Goal: Information Seeking & Learning: Understand process/instructions

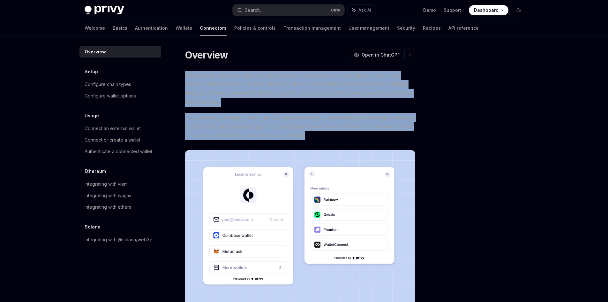
drag, startPoint x: 194, startPoint y: 80, endPoint x: 303, endPoint y: 134, distance: 121.0
click at [303, 134] on div "Overview OpenAI Open in ChatGPT OpenAI Open in ChatGPT Privy can be integrated …" at bounding box center [240, 229] width 353 height 361
drag, startPoint x: 126, startPoint y: 95, endPoint x: 127, endPoint y: 101, distance: 6.1
click at [126, 95] on div "Configure wallet options" at bounding box center [110, 96] width 51 height 8
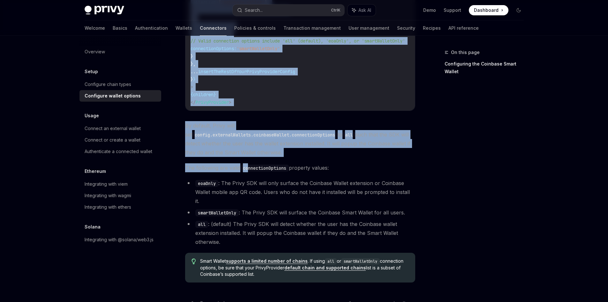
scroll to position [830, 0]
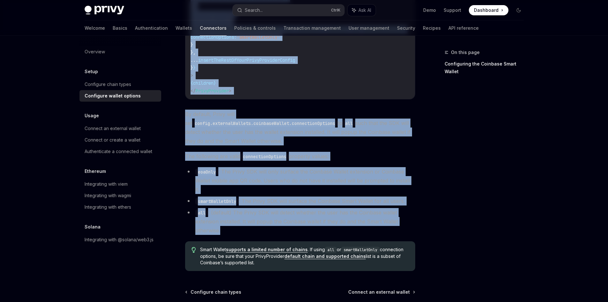
drag, startPoint x: 182, startPoint y: 63, endPoint x: 283, endPoint y: 209, distance: 177.1
copy div "Configure wallet options OpenAI Open in ChatGPT OpenAI Open in ChatGPT To custo…"
click at [277, 167] on li "eoaOnly : The Privy SDK will only surface the Coinbase Wallet extension or Coin…" at bounding box center [300, 180] width 230 height 27
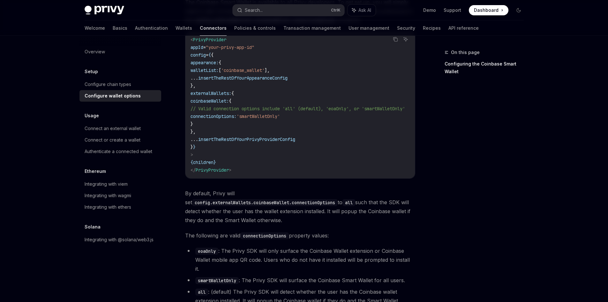
scroll to position [734, 0]
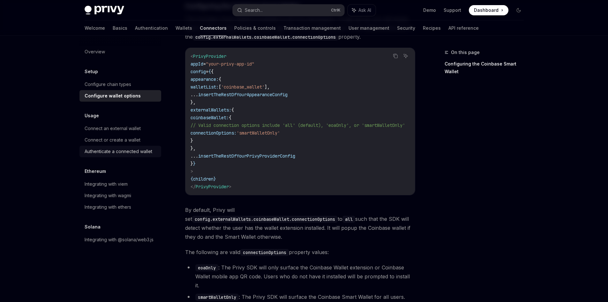
click at [158, 147] on link "Authenticate a connected wallet" at bounding box center [121, 151] width 82 height 11
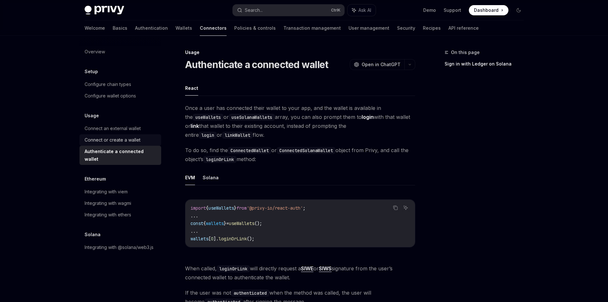
click at [144, 145] on link "Connect or create a wallet" at bounding box center [121, 139] width 82 height 11
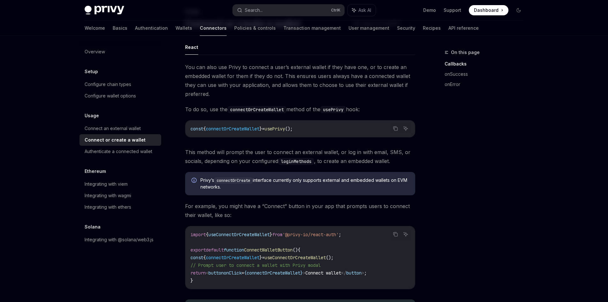
scroll to position [43, 0]
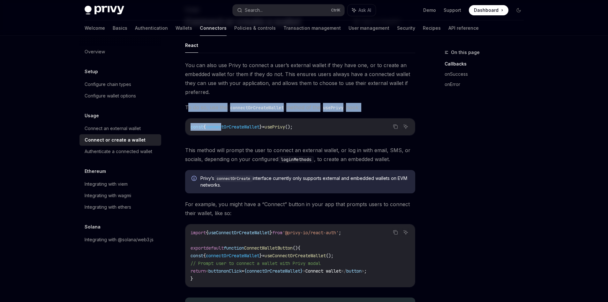
drag, startPoint x: 195, startPoint y: 112, endPoint x: 225, endPoint y: 130, distance: 35.3
click at [225, 130] on code "const { connectOrCreateWallet } = usePrivy ();" at bounding box center [300, 127] width 219 height 8
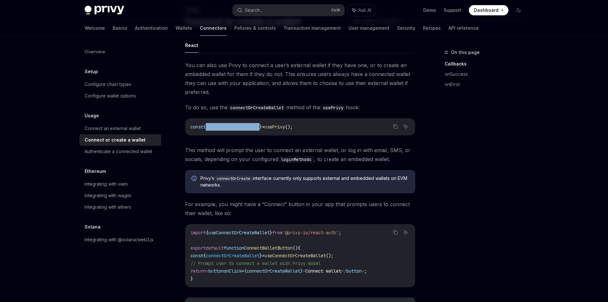
click at [225, 130] on code "const { connectOrCreateWallet } = usePrivy ();" at bounding box center [300, 127] width 219 height 8
click at [220, 148] on span "This method will prompt the user to connect an external wallet, or log in with …" at bounding box center [300, 155] width 230 height 18
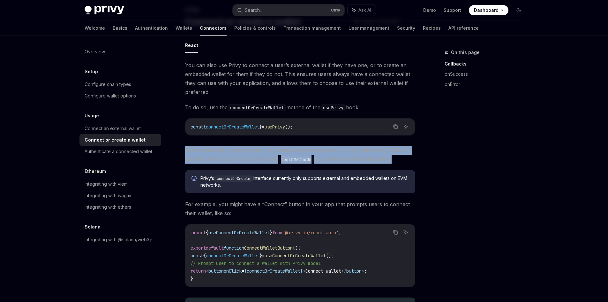
click at [220, 148] on span "This method will prompt the user to connect an external wallet, or log in with …" at bounding box center [300, 155] width 230 height 18
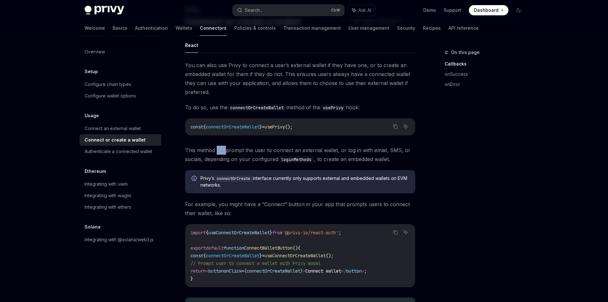
click at [220, 148] on span "This method will prompt the user to connect an external wallet, or log in with …" at bounding box center [300, 155] width 230 height 18
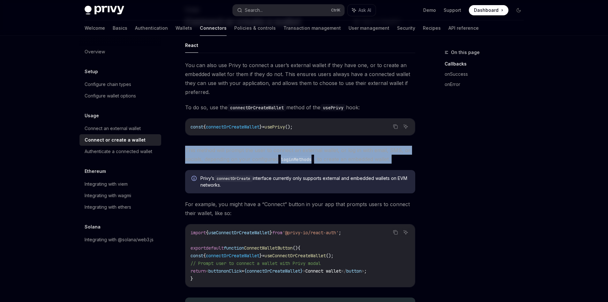
click at [220, 148] on span "This method will prompt the user to connect an external wallet, or log in with …" at bounding box center [300, 155] width 230 height 18
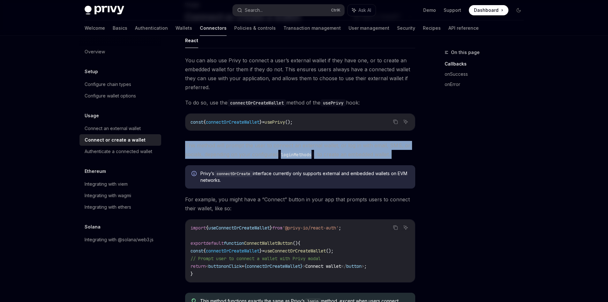
scroll to position [49, 0]
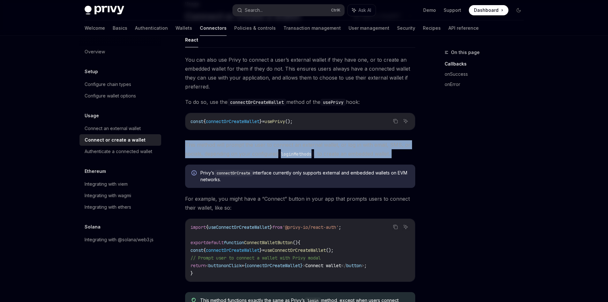
drag, startPoint x: 220, startPoint y: 148, endPoint x: 221, endPoint y: 156, distance: 7.4
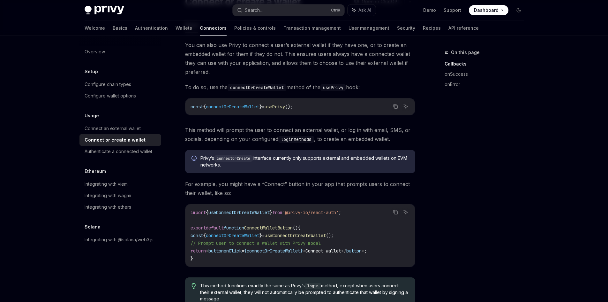
drag, startPoint x: 227, startPoint y: 172, endPoint x: 229, endPoint y: 183, distance: 11.3
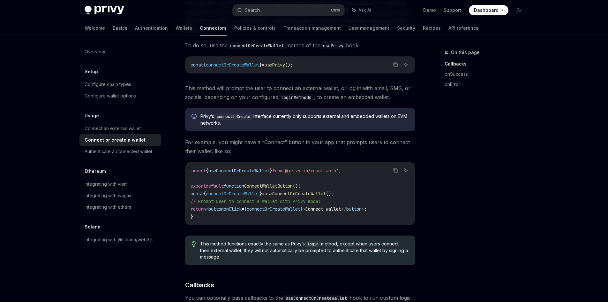
drag, startPoint x: 229, startPoint y: 183, endPoint x: 233, endPoint y: 210, distance: 27.1
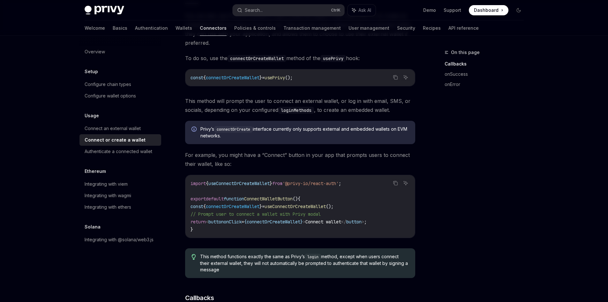
scroll to position [0, 0]
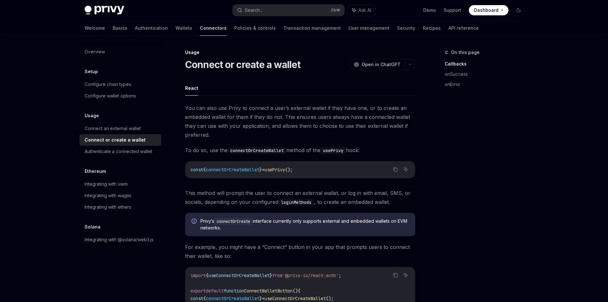
drag, startPoint x: 331, startPoint y: 187, endPoint x: 355, endPoint y: 103, distance: 87.2
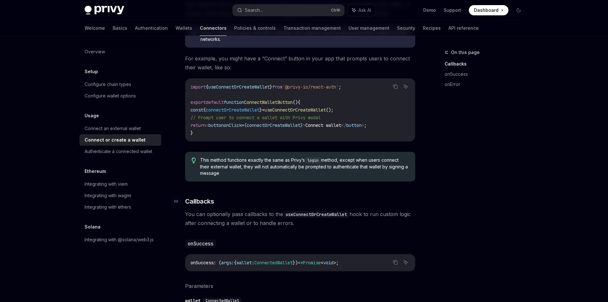
scroll to position [224, 0]
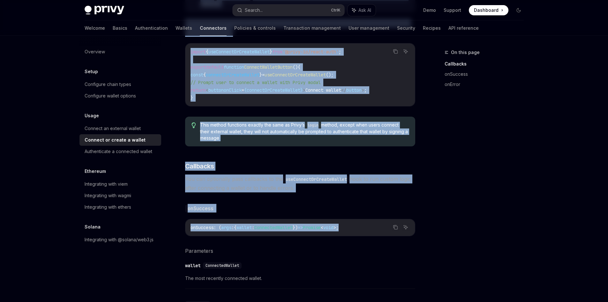
drag, startPoint x: 183, startPoint y: 63, endPoint x: 414, endPoint y: 236, distance: 287.8
click at [414, 236] on div "Usage Connect or create a wallet OpenAI Open in ChatGPT OpenAI Open in ChatGPT …" at bounding box center [240, 154] width 353 height 658
copy div "Loremip do sitame c adipis ElitSE Doei te InciDID UtlaBO Etdo ma AliqUAE Admin …"
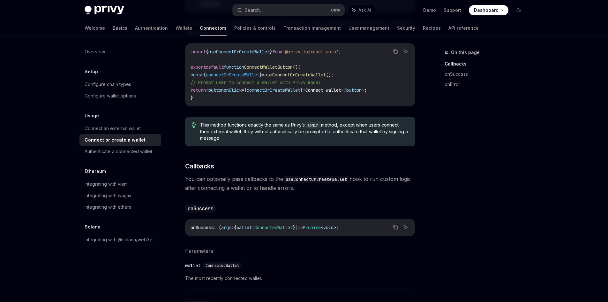
click at [486, 270] on div "On this page Callbacks onSuccess onError" at bounding box center [480, 175] width 97 height 253
click at [176, 31] on link "Wallets" at bounding box center [184, 27] width 17 height 15
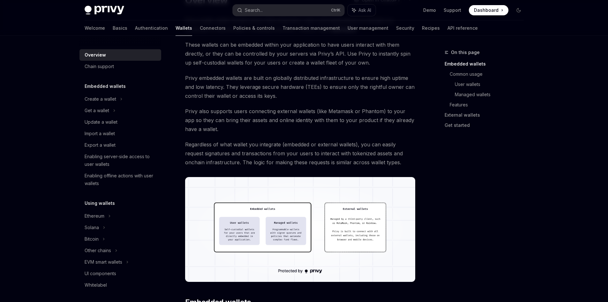
scroll to position [70, 0]
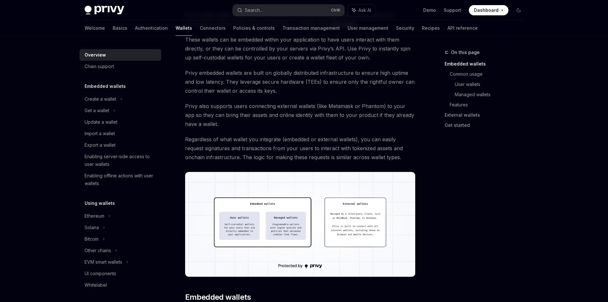
click at [345, 219] on img at bounding box center [300, 224] width 230 height 105
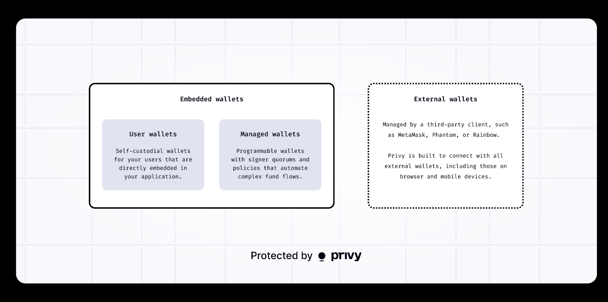
click at [362, 292] on div at bounding box center [304, 151] width 608 height 302
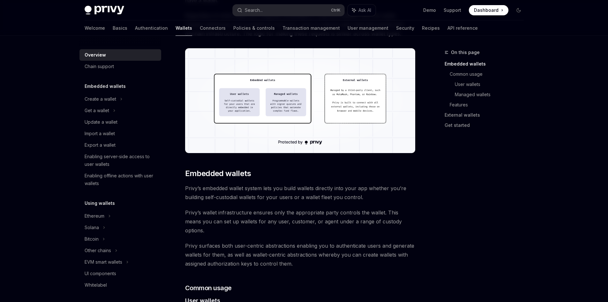
scroll to position [208, 0]
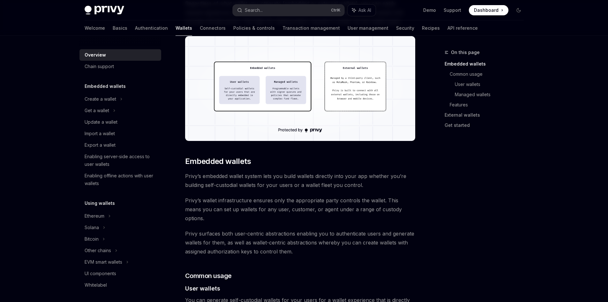
drag, startPoint x: 421, startPoint y: 164, endPoint x: 419, endPoint y: 176, distance: 11.9
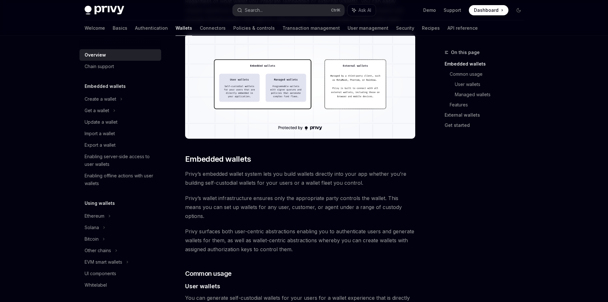
click at [394, 176] on span "Privy’s embedded wallet system lets you build wallets directly into your app wh…" at bounding box center [300, 178] width 230 height 18
click at [392, 178] on span "Privy’s embedded wallet system lets you build wallets directly into your app wh…" at bounding box center [300, 178] width 230 height 18
click at [392, 180] on span "Privy’s embedded wallet system lets you build wallets directly into your app wh…" at bounding box center [300, 178] width 230 height 18
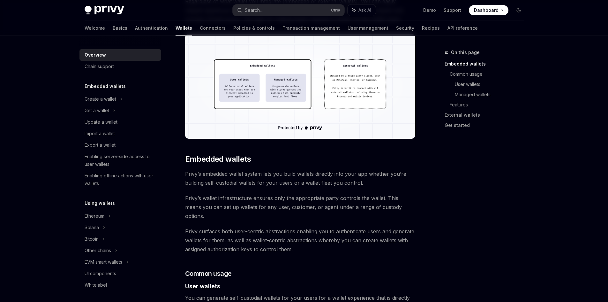
click at [392, 180] on span "Privy’s embedded wallet system lets you build wallets directly into your app wh…" at bounding box center [300, 178] width 230 height 18
drag, startPoint x: 392, startPoint y: 180, endPoint x: 395, endPoint y: 183, distance: 4.1
click at [392, 182] on span "Privy’s embedded wallet system lets you build wallets directly into your app wh…" at bounding box center [300, 178] width 230 height 18
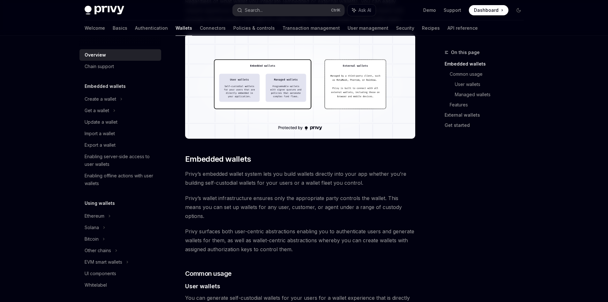
drag, startPoint x: 401, startPoint y: 195, endPoint x: 431, endPoint y: 233, distance: 48.9
drag, startPoint x: 437, startPoint y: 239, endPoint x: 445, endPoint y: 207, distance: 33.8
click at [445, 207] on div "On this page Embedded wallets Common usage User wallets Managed wallets Feature…" at bounding box center [480, 175] width 97 height 253
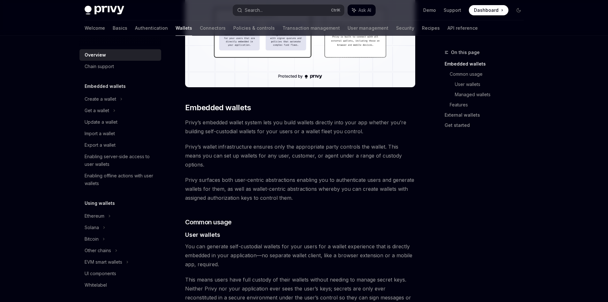
scroll to position [271, 0]
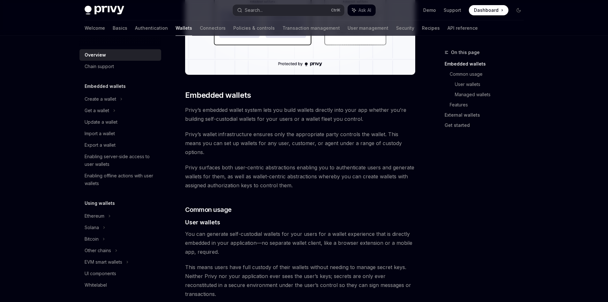
drag, startPoint x: 392, startPoint y: 221, endPoint x: 421, endPoint y: 249, distance: 39.8
drag, startPoint x: 378, startPoint y: 216, endPoint x: 415, endPoint y: 245, distance: 47.8
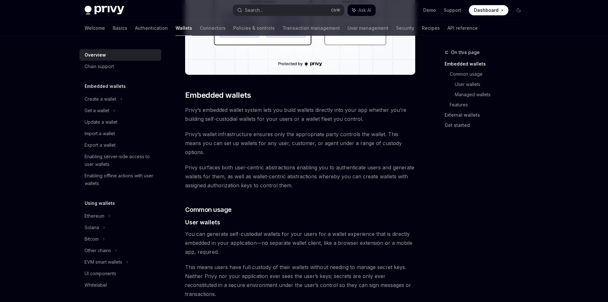
drag, startPoint x: 377, startPoint y: 213, endPoint x: 398, endPoint y: 251, distance: 43.3
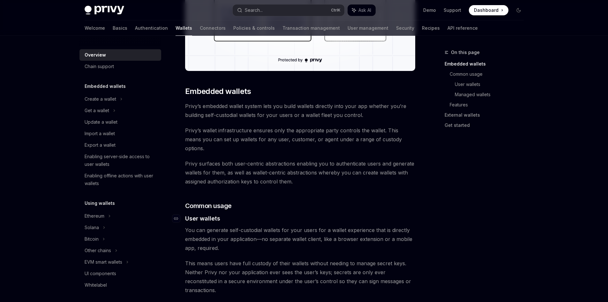
drag, startPoint x: 300, startPoint y: 207, endPoint x: 302, endPoint y: 216, distance: 8.9
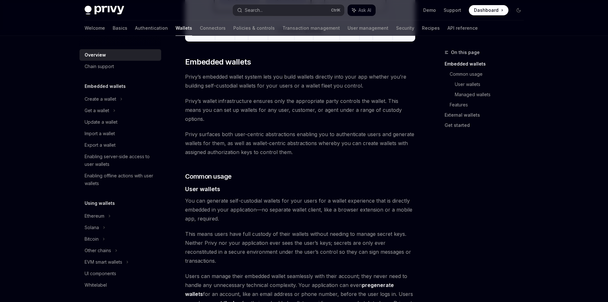
scroll to position [306, 0]
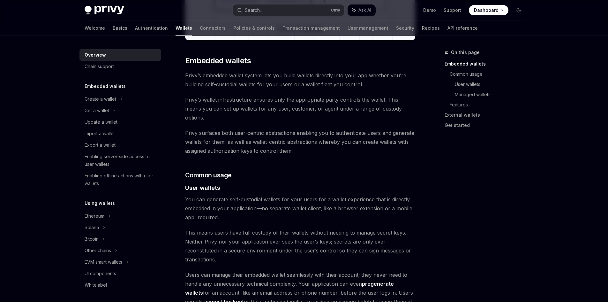
click at [191, 270] on span "Users can manage their embedded wallet seamlessly with their account; they neve…" at bounding box center [300, 292] width 230 height 45
click at [190, 270] on span "Users can manage their embedded wallet seamlessly with their account; they neve…" at bounding box center [300, 292] width 230 height 45
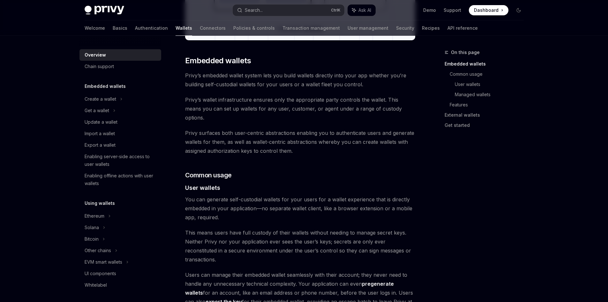
click at [190, 270] on span "Users can manage their embedded wallet seamlessly with their account; they neve…" at bounding box center [300, 292] width 230 height 45
click at [193, 270] on span "Users can manage their embedded wallet seamlessly with their account; they neve…" at bounding box center [300, 292] width 230 height 45
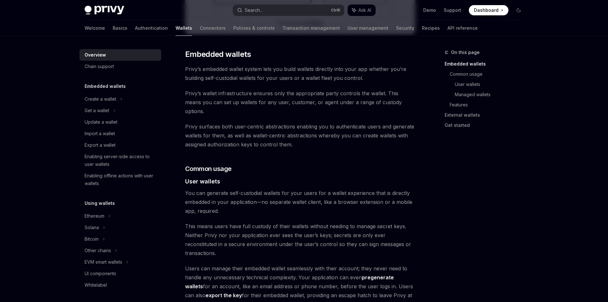
scroll to position [320, 0]
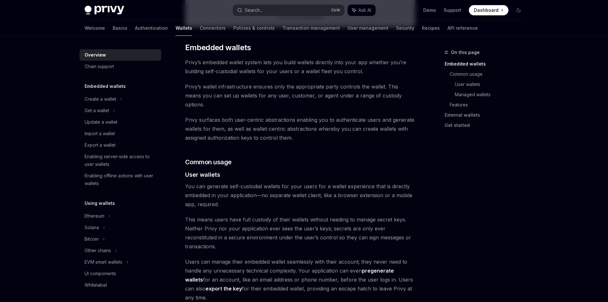
drag, startPoint x: 201, startPoint y: 262, endPoint x: 205, endPoint y: 277, distance: 15.2
click at [225, 273] on span "Users can manage their embedded wallet seamlessly with their account; they neve…" at bounding box center [300, 278] width 230 height 45
drag, startPoint x: 185, startPoint y: 151, endPoint x: 282, endPoint y: 155, distance: 97.2
click at [282, 156] on h3 "​ Common usage" at bounding box center [300, 160] width 230 height 9
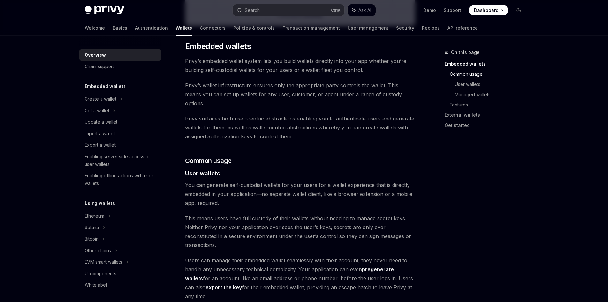
drag, startPoint x: 186, startPoint y: 168, endPoint x: 268, endPoint y: 188, distance: 84.7
click at [270, 191] on span "You can generate self-custodial wallets for your users for a wallet experience …" at bounding box center [300, 193] width 230 height 27
click at [270, 192] on span "You can generate self-custodial wallets for your users for a wallet experience …" at bounding box center [300, 193] width 230 height 27
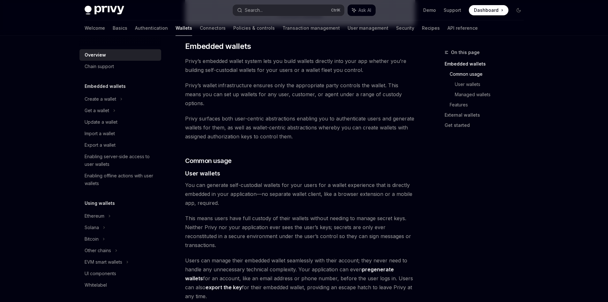
click at [270, 192] on span "You can generate self-custodial wallets for your users for a wallet experience …" at bounding box center [300, 193] width 230 height 27
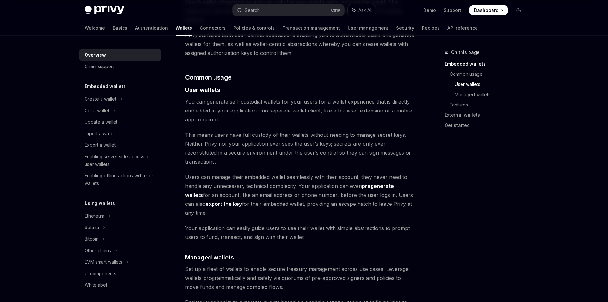
drag, startPoint x: 270, startPoint y: 192, endPoint x: 284, endPoint y: 214, distance: 25.8
drag, startPoint x: 284, startPoint y: 214, endPoint x: 289, endPoint y: 221, distance: 9.0
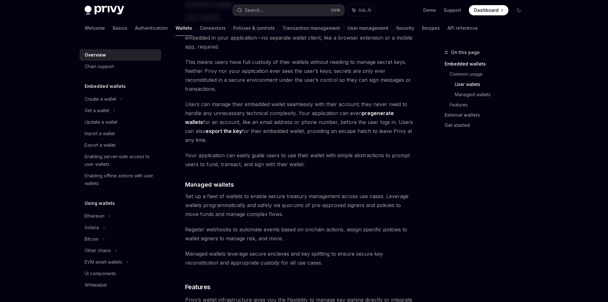
drag, startPoint x: 289, startPoint y: 223, endPoint x: 299, endPoint y: 239, distance: 19.3
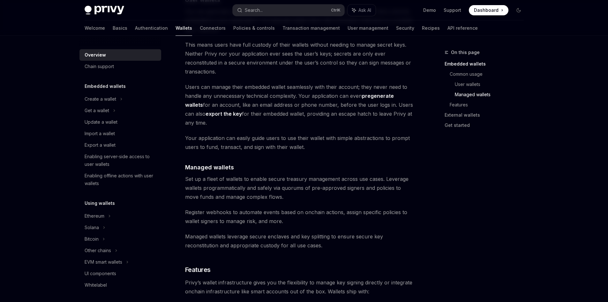
scroll to position [522, 0]
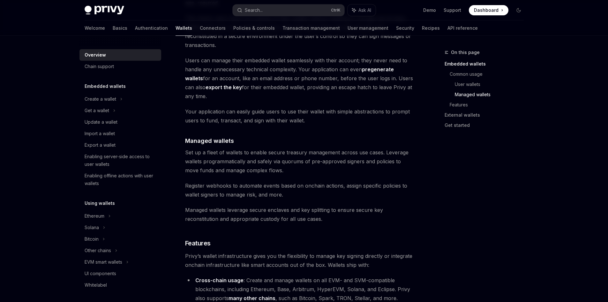
drag, startPoint x: 299, startPoint y: 239, endPoint x: 305, endPoint y: 271, distance: 32.0
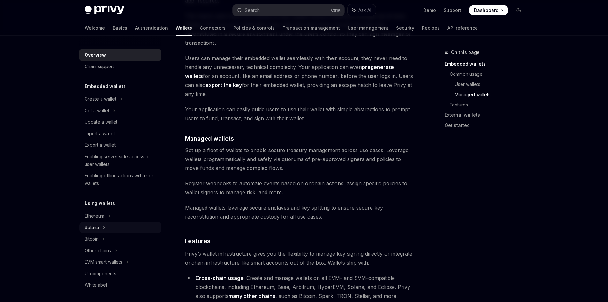
click at [131, 116] on div "Solana" at bounding box center [121, 110] width 82 height 11
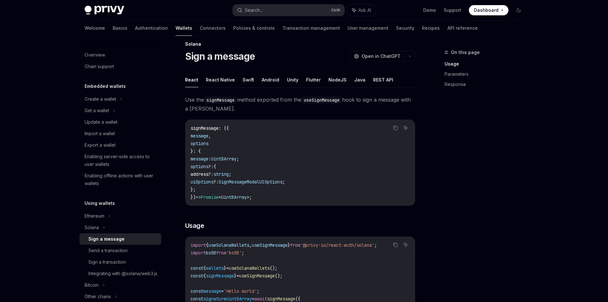
scroll to position [64, 0]
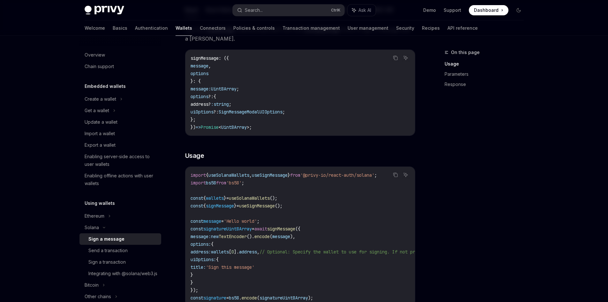
drag, startPoint x: 258, startPoint y: 188, endPoint x: 265, endPoint y: 204, distance: 17.3
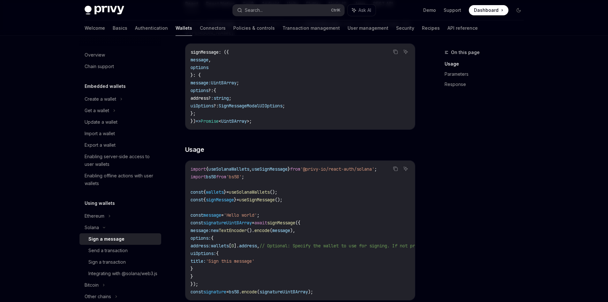
scroll to position [93, 0]
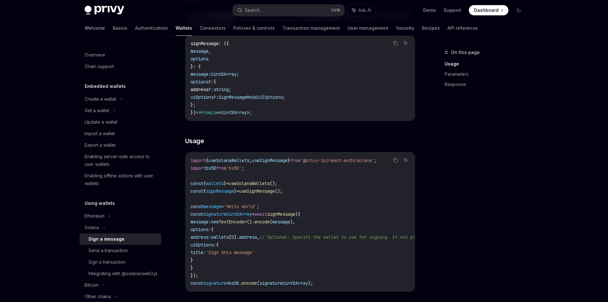
drag, startPoint x: 265, startPoint y: 204, endPoint x: 273, endPoint y: 224, distance: 21.6
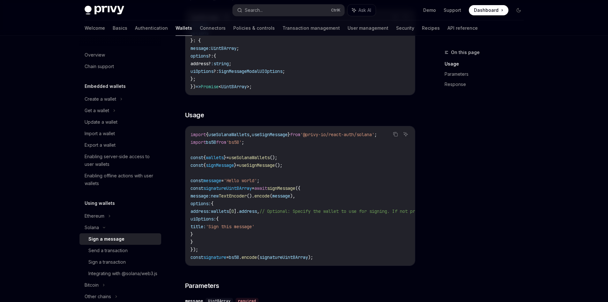
drag, startPoint x: 444, startPoint y: 188, endPoint x: 439, endPoint y: 203, distance: 15.4
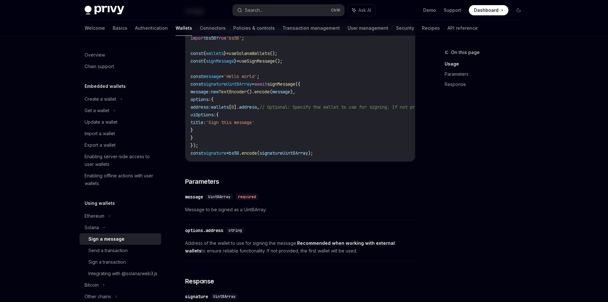
drag, startPoint x: 385, startPoint y: 247, endPoint x: 388, endPoint y: 264, distance: 16.9
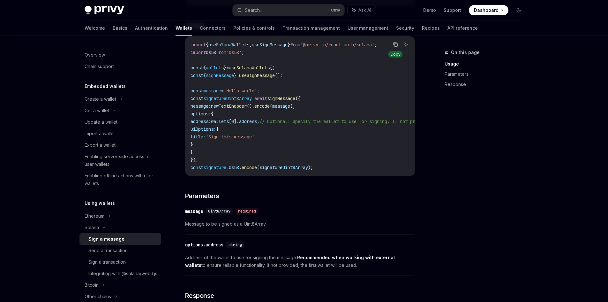
scroll to position [0, 0]
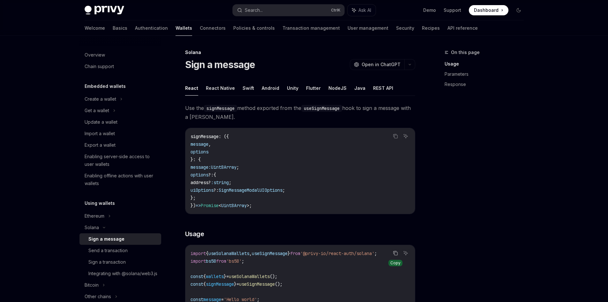
drag, startPoint x: 388, startPoint y: 264, endPoint x: 399, endPoint y: 187, distance: 77.9
click at [153, 186] on link "Enabling offline actions with user wallets" at bounding box center [121, 179] width 82 height 19
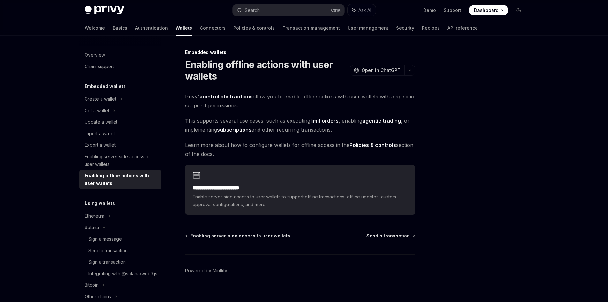
drag, startPoint x: 266, startPoint y: 152, endPoint x: 274, endPoint y: 134, distance: 19.0
click at [145, 144] on div "Export a wallet" at bounding box center [121, 145] width 73 height 8
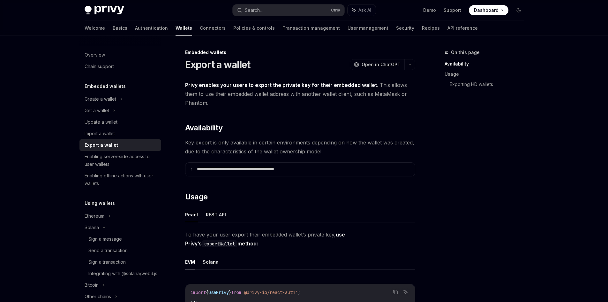
click at [462, 257] on div "On this page Availability Usage Exporting HD wallets" at bounding box center [480, 175] width 97 height 253
click at [195, 101] on span "Privy enables your users to export the private key for their embedded wallet . …" at bounding box center [300, 93] width 230 height 27
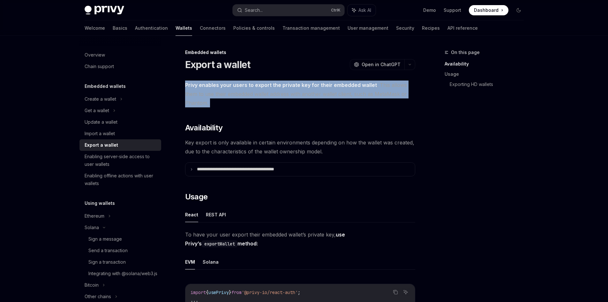
click at [195, 101] on span "Privy enables your users to export the private key for their embedded wallet . …" at bounding box center [300, 93] width 230 height 27
click at [195, 102] on span "Privy enables your users to export the private key for their embedded wallet . …" at bounding box center [300, 93] width 230 height 27
click at [195, 105] on span "Privy enables your users to export the private key for their embedded wallet . …" at bounding box center [300, 93] width 230 height 27
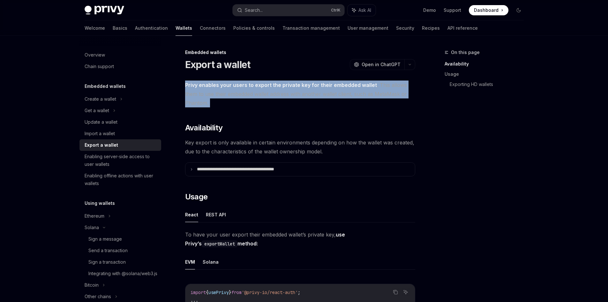
click at [195, 105] on span "Privy enables your users to export the private key for their embedded wallet . …" at bounding box center [300, 93] width 230 height 27
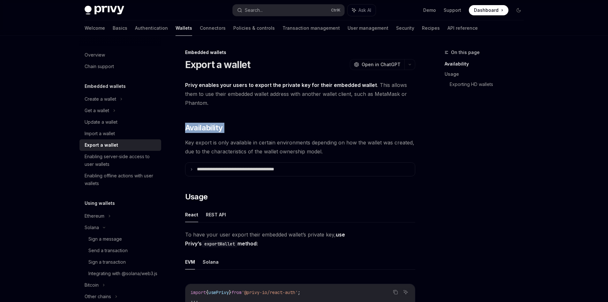
click at [106, 126] on link "Update a wallet" at bounding box center [121, 121] width 82 height 11
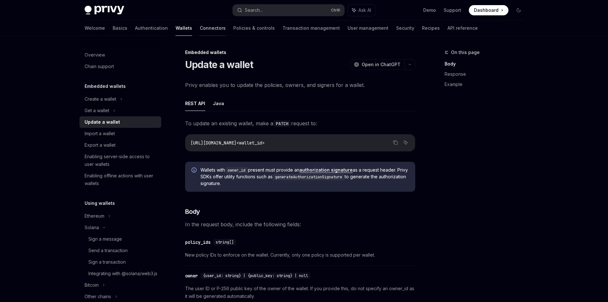
click at [200, 34] on link "Connectors" at bounding box center [213, 27] width 26 height 15
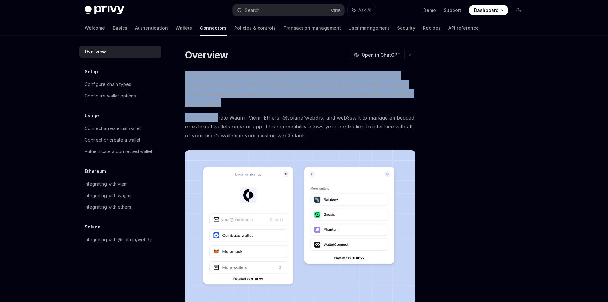
drag, startPoint x: 301, startPoint y: 101, endPoint x: 219, endPoint y: 112, distance: 83.4
click at [219, 112] on div "Overview OpenAI Open in ChatGPT OpenAI Open in ChatGPT Privy can be integrated …" at bounding box center [240, 229] width 353 height 361
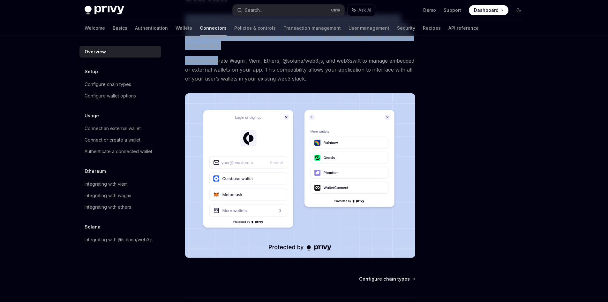
scroll to position [90, 0]
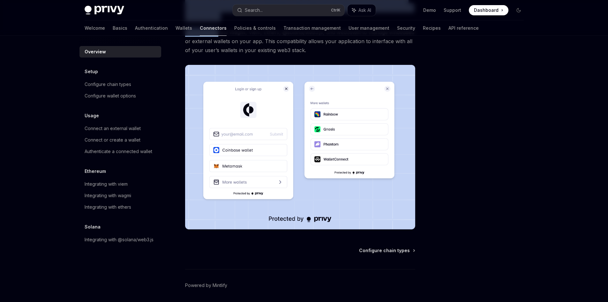
drag, startPoint x: 213, startPoint y: 116, endPoint x: 191, endPoint y: 144, distance: 35.5
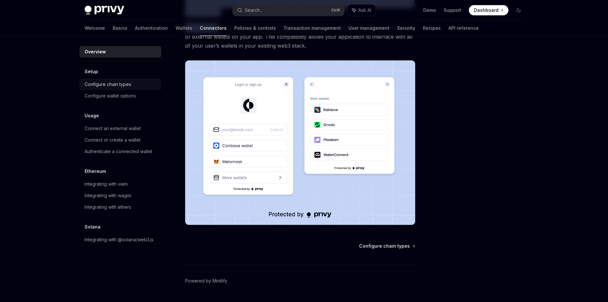
click at [141, 87] on div "Configure chain types" at bounding box center [121, 84] width 73 height 8
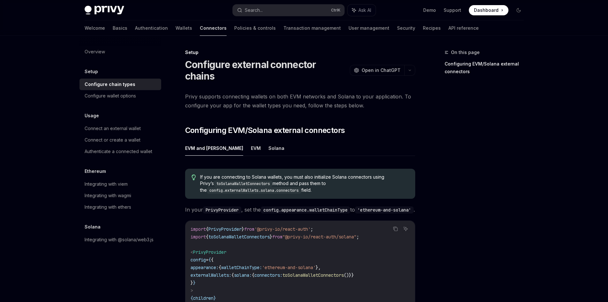
drag, startPoint x: 141, startPoint y: 87, endPoint x: 191, endPoint y: 139, distance: 72.7
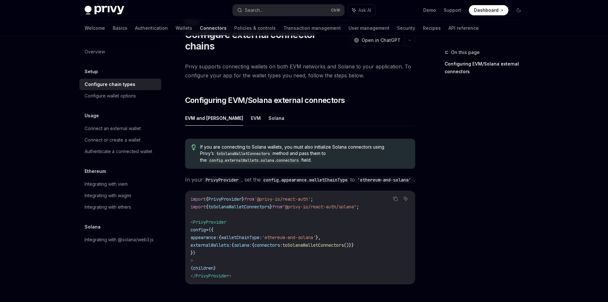
scroll to position [34, 0]
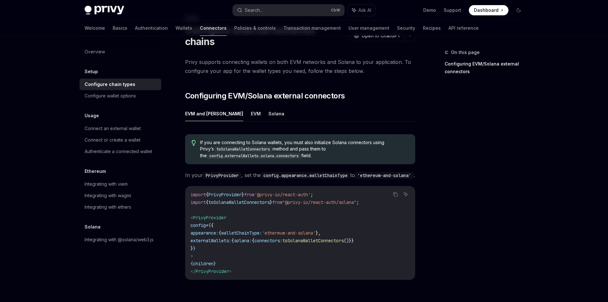
drag, startPoint x: 191, startPoint y: 139, endPoint x: 194, endPoint y: 150, distance: 11.4
click at [269, 106] on button "Solana" at bounding box center [277, 113] width 16 height 15
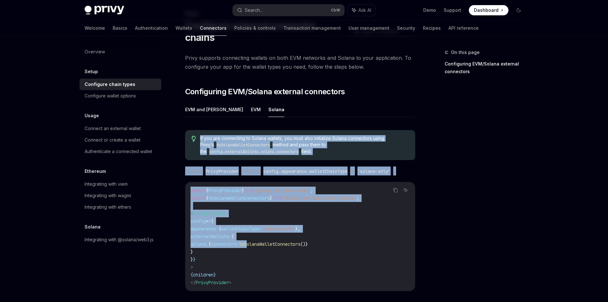
scroll to position [64, 0]
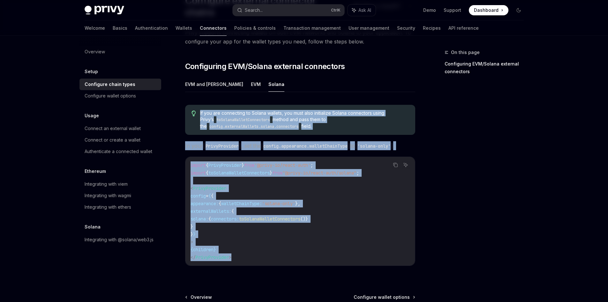
drag, startPoint x: 198, startPoint y: 158, endPoint x: 270, endPoint y: 242, distance: 110.1
click at [270, 242] on div "If you are connecting to Solana wallets, you must also initialize Solana connec…" at bounding box center [300, 188] width 230 height 176
copy div "If you are connecting to Solana wallets, you must also initialize Solana connec…"
click at [215, 180] on code "import { PrivyProvider } from '@privy-io/react-auth' ; import { toSolanaWalletC…" at bounding box center [300, 211] width 219 height 100
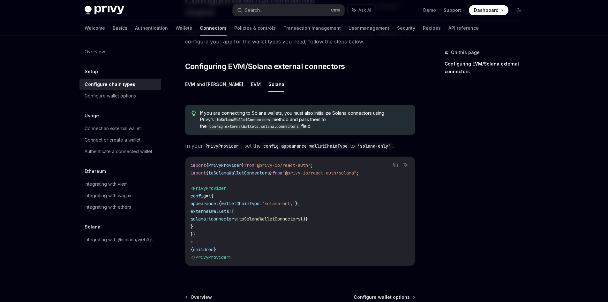
click at [230, 123] on code "config.externalWallets.solana.connectors" at bounding box center [254, 126] width 95 height 6
click at [228, 117] on code "toSolanaWalletConnectors" at bounding box center [243, 120] width 59 height 6
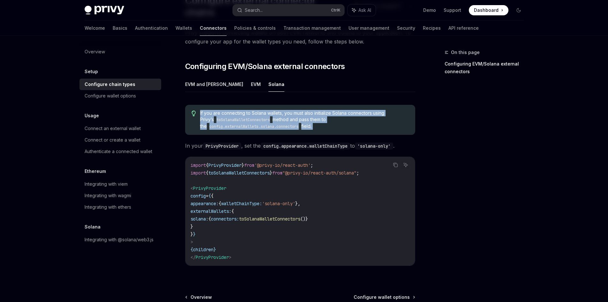
click at [228, 117] on code "toSolanaWalletConnectors" at bounding box center [243, 120] width 59 height 6
click at [219, 117] on code "toSolanaWalletConnectors" at bounding box center [243, 120] width 59 height 6
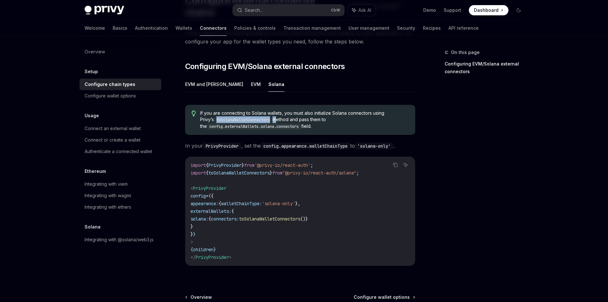
click at [219, 117] on code "toSolanaWalletConnectors" at bounding box center [243, 120] width 59 height 6
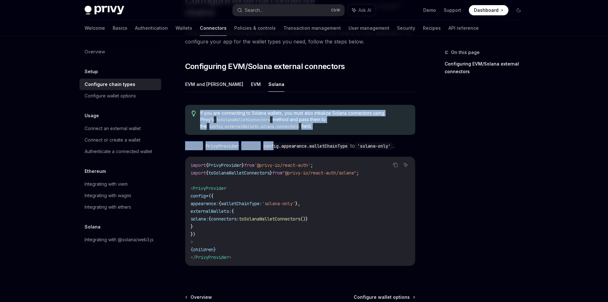
drag, startPoint x: 199, startPoint y: 94, endPoint x: 277, endPoint y: 130, distance: 85.0
click at [277, 130] on div "If you are connecting to Solana wallets, you must also initialize Solana connec…" at bounding box center [300, 188] width 230 height 176
click at [277, 141] on span "In your PrivyProvider , set the config.appearance.walletChainType to 'solana-on…" at bounding box center [300, 145] width 230 height 9
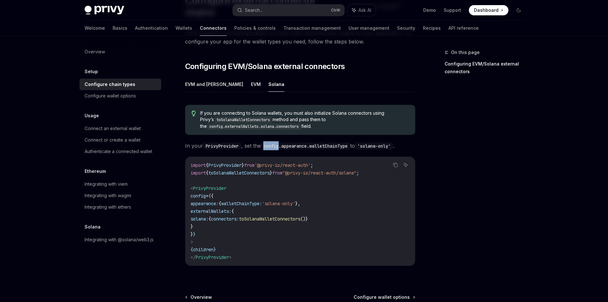
click at [277, 141] on span "In your PrivyProvider , set the config.appearance.walletChainType to 'solana-on…" at bounding box center [300, 145] width 230 height 9
click at [271, 142] on code "config.appearance.walletChainType" at bounding box center [305, 145] width 89 height 7
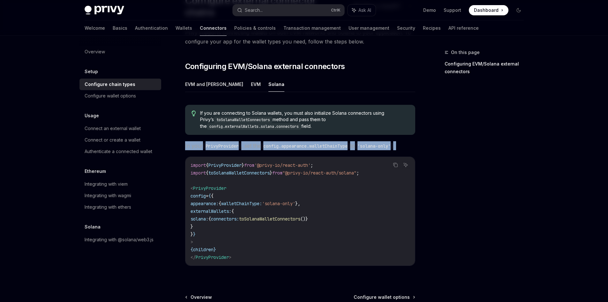
click at [271, 142] on code "config.appearance.walletChainType" at bounding box center [305, 145] width 89 height 7
click at [270, 142] on code "config.appearance.walletChainType" at bounding box center [305, 145] width 89 height 7
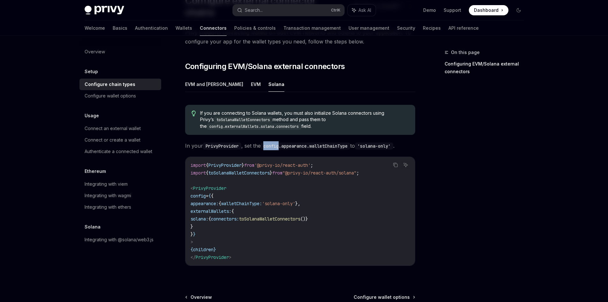
click at [270, 142] on code "config.appearance.walletChainType" at bounding box center [305, 145] width 89 height 7
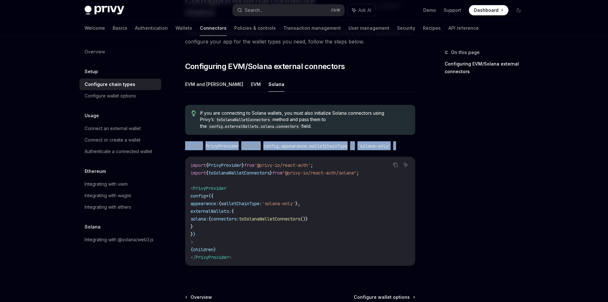
click at [270, 142] on code "config.appearance.walletChainType" at bounding box center [305, 145] width 89 height 7
click at [133, 94] on div "Configure wallet options" at bounding box center [110, 96] width 51 height 8
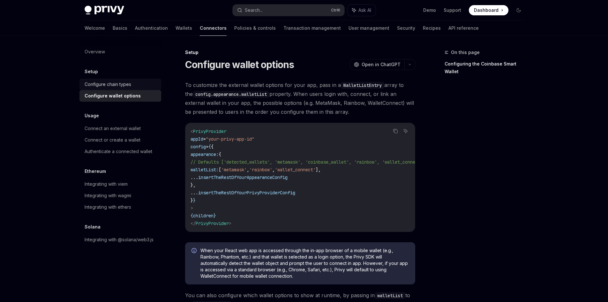
click at [128, 85] on div "Configure chain types" at bounding box center [108, 84] width 47 height 8
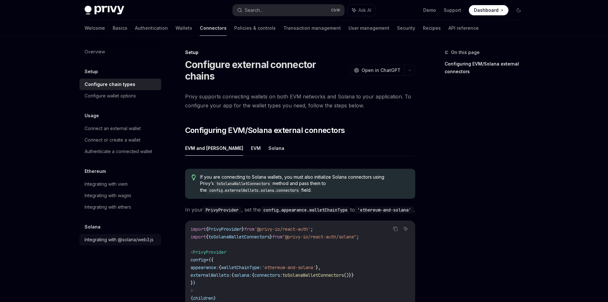
click at [147, 239] on div "Integrating with @solana/web3.js" at bounding box center [119, 240] width 69 height 8
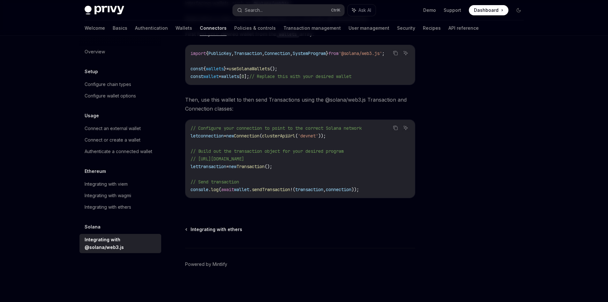
scroll to position [118, 0]
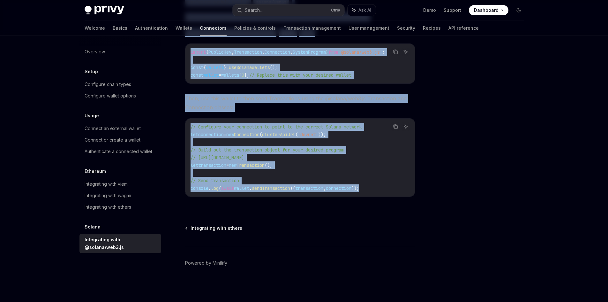
drag, startPoint x: 186, startPoint y: 104, endPoint x: 394, endPoint y: 185, distance: 223.3
click at [394, 185] on div "Solana Integrating with @solana/web3.js OpenAI Open in ChatGPT OpenAI Open in C…" at bounding box center [240, 118] width 353 height 368
copy div "Lorem’i DolorsitaMetconSectet adipis el seddo eiusmodtem inci utlabor etd9 magn…"
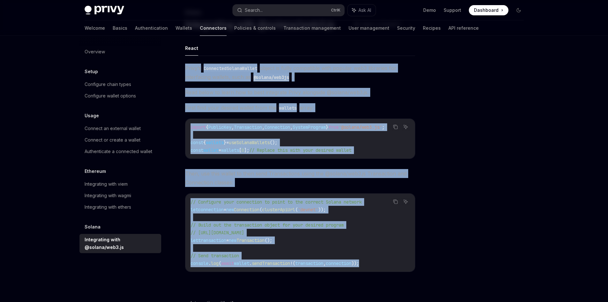
scroll to position [22, 0]
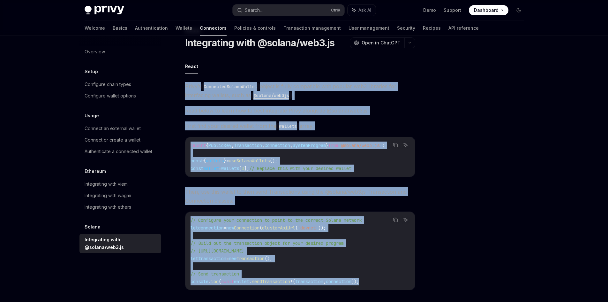
click at [329, 196] on span "Then, use this wallet to then send Transactions using the @solana/web3.js Trans…" at bounding box center [300, 196] width 230 height 18
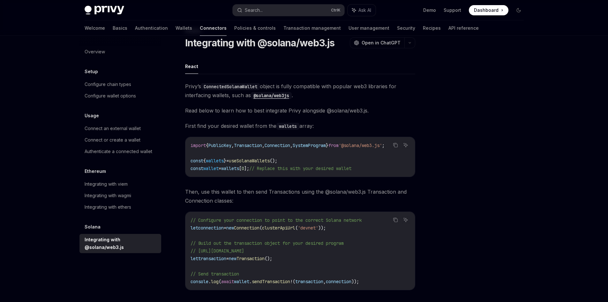
click at [548, 142] on div "Privy Docs home page Search... Ctrl K Ask AI Demo Support Dashboard Dashboard S…" at bounding box center [304, 186] width 608 height 417
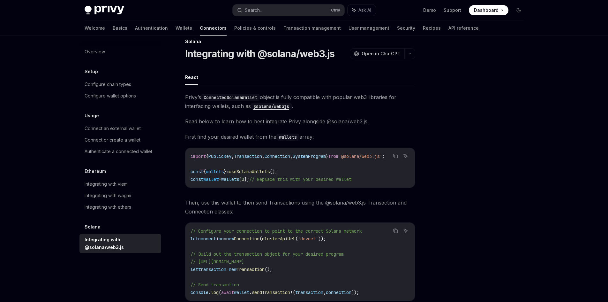
scroll to position [0, 0]
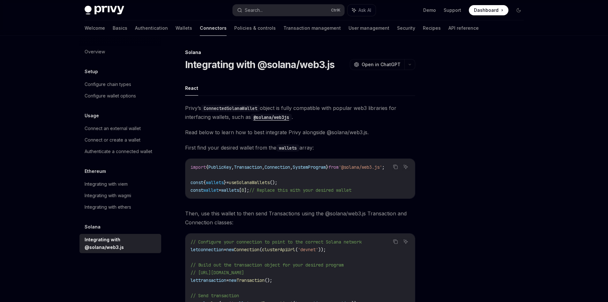
drag, startPoint x: 417, startPoint y: 90, endPoint x: 414, endPoint y: 70, distance: 20.4
drag, startPoint x: 316, startPoint y: 133, endPoint x: 317, endPoint y: 136, distance: 3.2
click at [135, 128] on div "Connect an external wallet" at bounding box center [113, 129] width 56 height 8
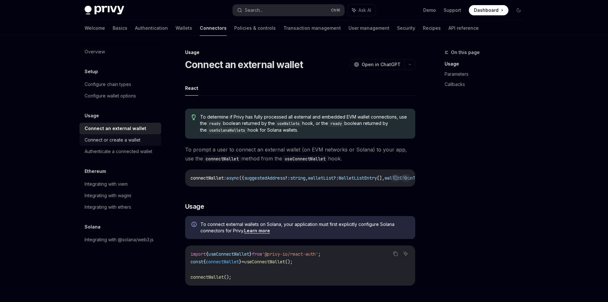
click at [143, 141] on div "Connect or create a wallet" at bounding box center [121, 140] width 73 height 8
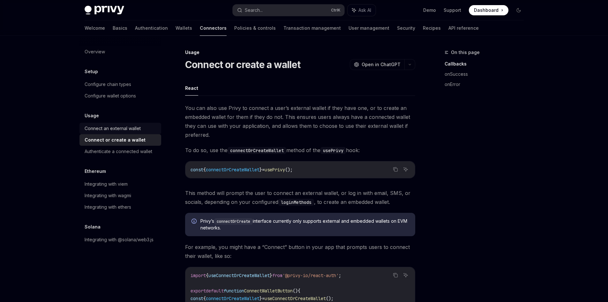
click at [144, 127] on div "Connect an external wallet" at bounding box center [121, 129] width 73 height 8
type textarea "*"
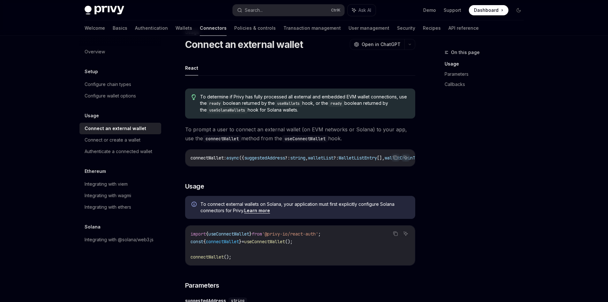
scroll to position [22, 0]
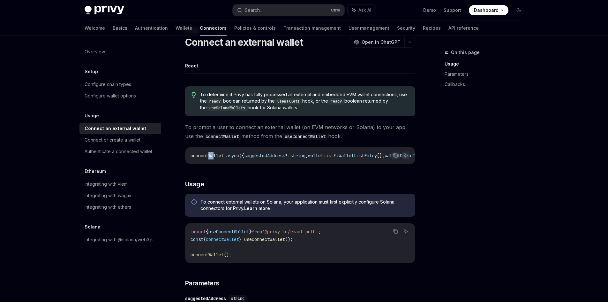
drag, startPoint x: 208, startPoint y: 162, endPoint x: 216, endPoint y: 164, distance: 8.2
click at [215, 164] on div "connectWallet : async ({ suggestedAddress ?: string , walletList ?: WalletListE…" at bounding box center [301, 155] width 230 height 17
drag, startPoint x: 312, startPoint y: 167, endPoint x: 331, endPoint y: 167, distance: 18.8
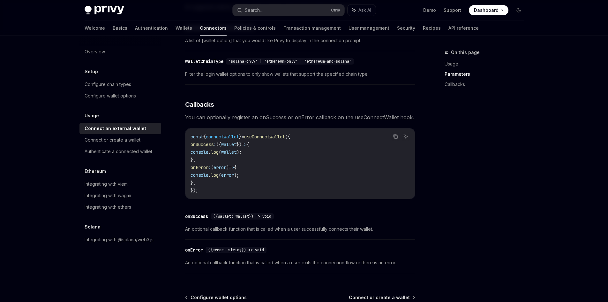
scroll to position [342, 0]
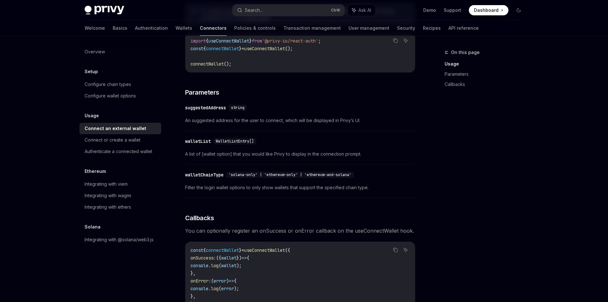
drag, startPoint x: 293, startPoint y: 159, endPoint x: 304, endPoint y: 103, distance: 56.7
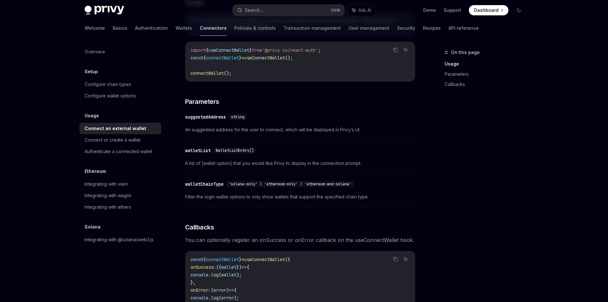
click at [427, 159] on div "On this page Usage Parameters Callbacks Usage Connect an external wallet OpenAI…" at bounding box center [305, 163] width 450 height 662
click at [271, 184] on div "'solana-only' | 'ethereum-only' | 'ethereum-and-solana'" at bounding box center [290, 184] width 128 height 6
click at [270, 185] on span "'solana-only' | 'ethereum-only' | 'ethereum-and-solana'" at bounding box center [290, 183] width 123 height 5
drag, startPoint x: 269, startPoint y: 185, endPoint x: 299, endPoint y: 183, distance: 30.1
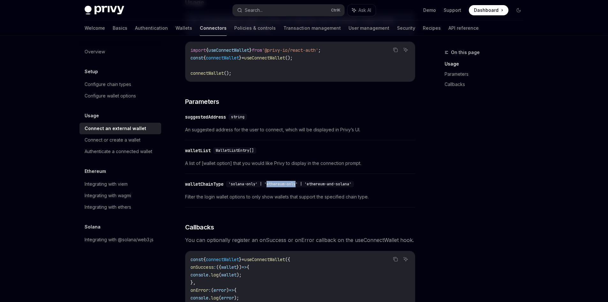
click at [299, 183] on div "​ walletChainType 'solana-only' | 'ethereum-only' | 'ethereum-and-solana'" at bounding box center [297, 184] width 224 height 8
copy span "ethereum-only"
click at [270, 7] on button "Search... Ctrl K" at bounding box center [289, 9] width 112 height 11
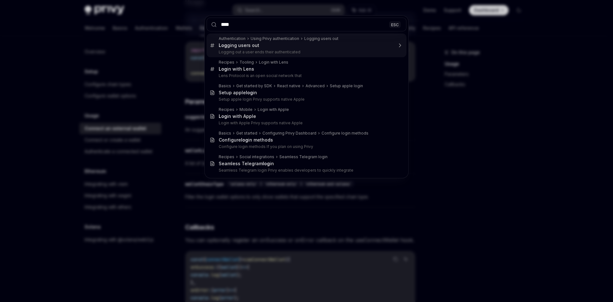
type input "*****"
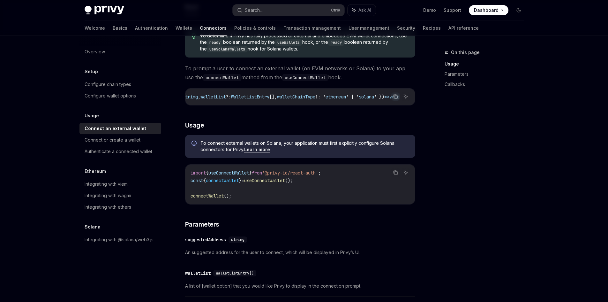
scroll to position [0, 0]
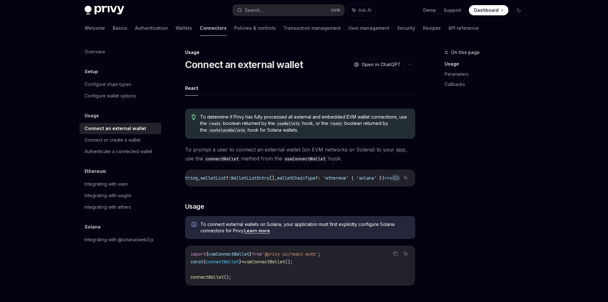
drag, startPoint x: 224, startPoint y: 129, endPoint x: 217, endPoint y: 74, distance: 56.0
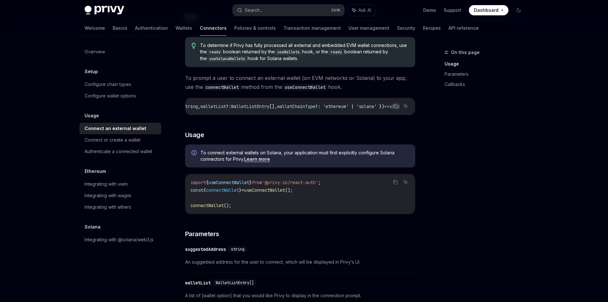
scroll to position [192, 0]
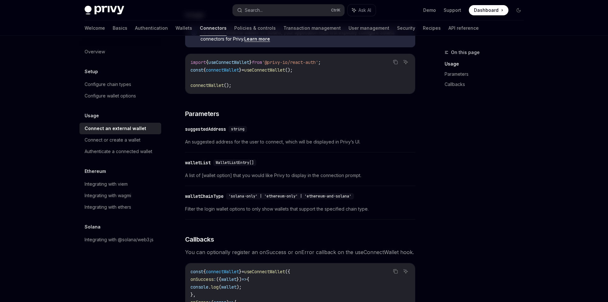
drag, startPoint x: 207, startPoint y: 145, endPoint x: 186, endPoint y: 141, distance: 21.2
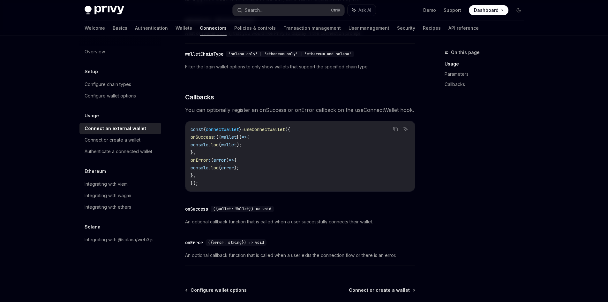
drag, startPoint x: 186, startPoint y: 141, endPoint x: 189, endPoint y: 196, distance: 55.0
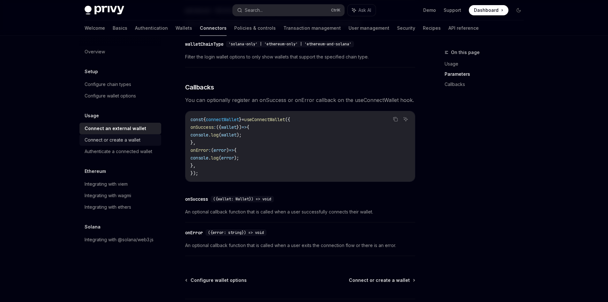
click at [147, 138] on div "Connect or create a wallet" at bounding box center [121, 140] width 73 height 8
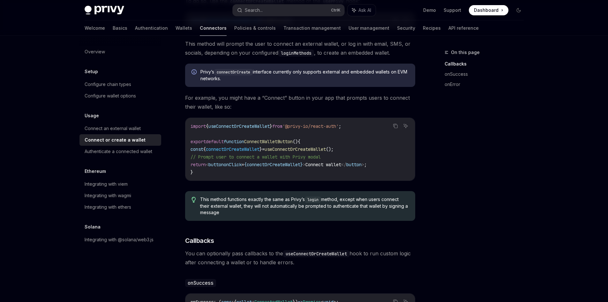
drag, startPoint x: 195, startPoint y: 165, endPoint x: 198, endPoint y: 180, distance: 16.0
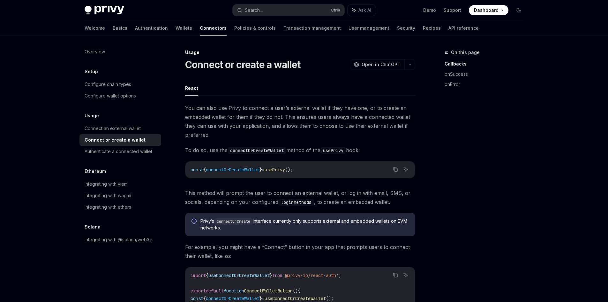
drag, startPoint x: 198, startPoint y: 177, endPoint x: 204, endPoint y: 104, distance: 73.1
click at [144, 125] on div "Connect an external wallet" at bounding box center [121, 129] width 73 height 8
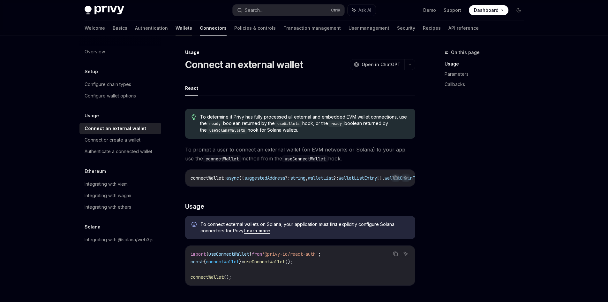
click at [176, 30] on link "Wallets" at bounding box center [184, 27] width 17 height 15
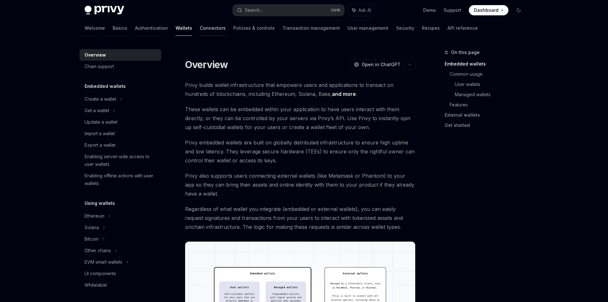
click at [200, 22] on link "Connectors" at bounding box center [213, 27] width 26 height 15
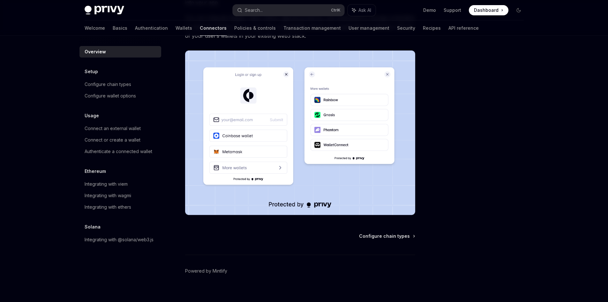
scroll to position [108, 0]
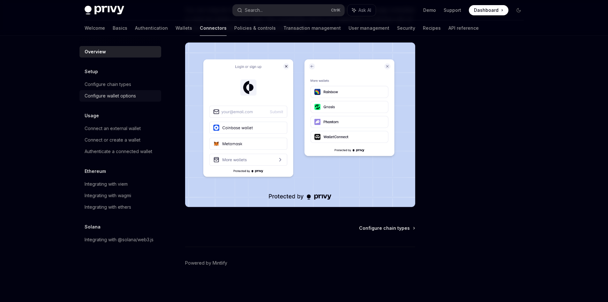
click at [133, 96] on div "Configure wallet options" at bounding box center [110, 96] width 51 height 8
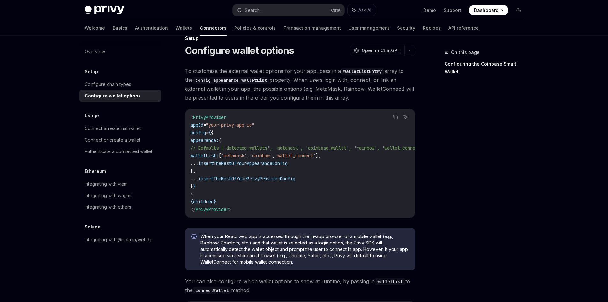
scroll to position [96, 0]
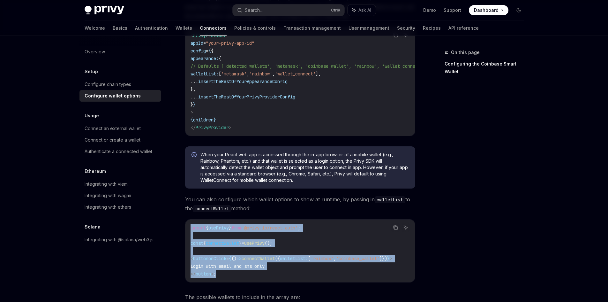
drag, startPoint x: 191, startPoint y: 229, endPoint x: 298, endPoint y: 276, distance: 117.2
click at [298, 276] on code "import { usePrivy } from '@privy-io/react-auth' ; const { connectWallet } = use…" at bounding box center [300, 251] width 219 height 54
copy code "import { usePrivy } from '@privy-io/react-auth' ; const { connectWallet } = use…"
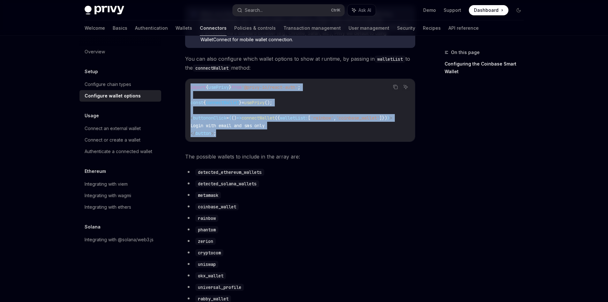
scroll to position [287, 0]
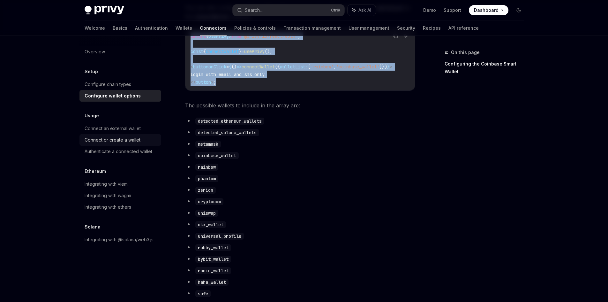
click at [145, 138] on div "Connect or create a wallet" at bounding box center [121, 140] width 73 height 8
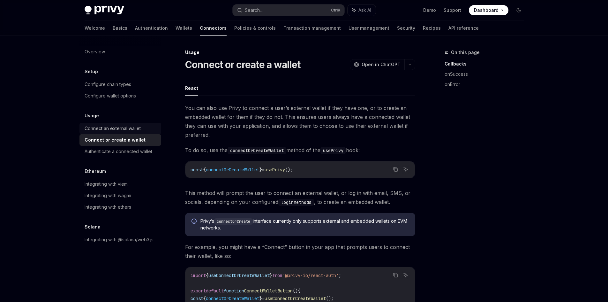
click at [147, 132] on link "Connect an external wallet" at bounding box center [121, 128] width 82 height 11
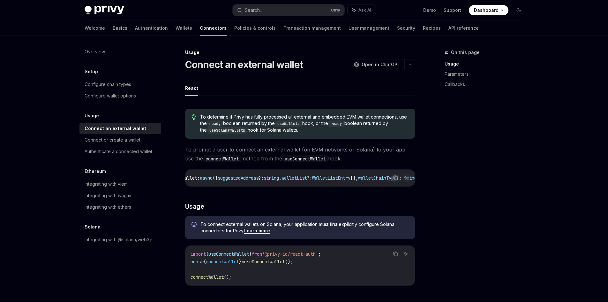
scroll to position [0, 45]
drag, startPoint x: 234, startPoint y: 186, endPoint x: 244, endPoint y: 185, distance: 9.6
click at [244, 184] on div "connectWallet : async ({ suggestedAddress ?: string , walletList ?: WalletListE…" at bounding box center [301, 178] width 230 height 17
drag, startPoint x: 254, startPoint y: 190, endPoint x: 272, endPoint y: 192, distance: 18.3
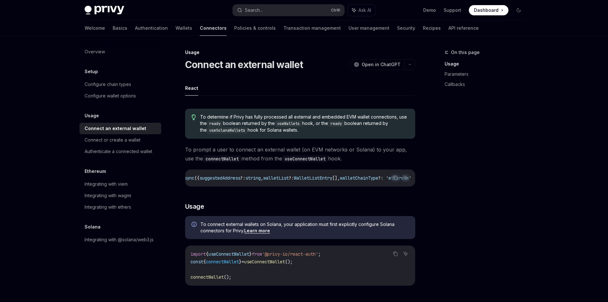
drag, startPoint x: 278, startPoint y: 193, endPoint x: 287, endPoint y: 190, distance: 9.0
drag, startPoint x: 291, startPoint y: 189, endPoint x: 319, endPoint y: 187, distance: 28.4
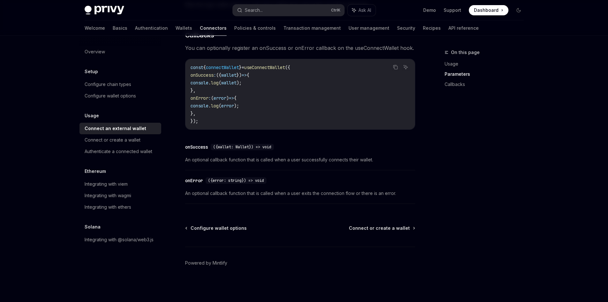
scroll to position [398, 0]
click at [117, 152] on div "Authenticate a connected wallet" at bounding box center [119, 152] width 68 height 8
type textarea "*"
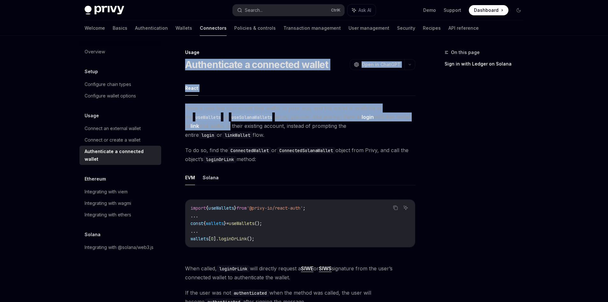
drag, startPoint x: 186, startPoint y: 65, endPoint x: 230, endPoint y: 131, distance: 79.4
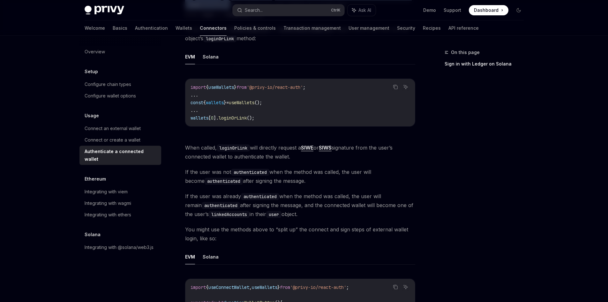
scroll to position [160, 0]
